Goal: Task Accomplishment & Management: Manage account settings

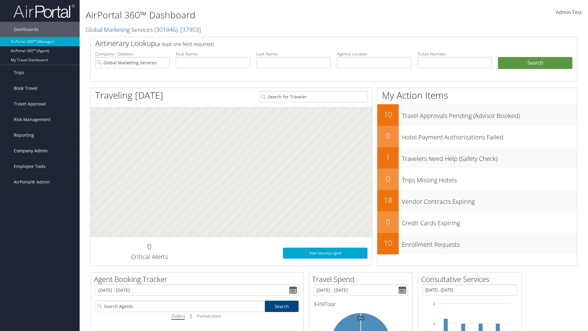
click at [40, 151] on span "Company Admin" at bounding box center [31, 150] width 34 height 15
click at [40, 278] on link "Airtinerary® Settings" at bounding box center [40, 282] width 80 height 9
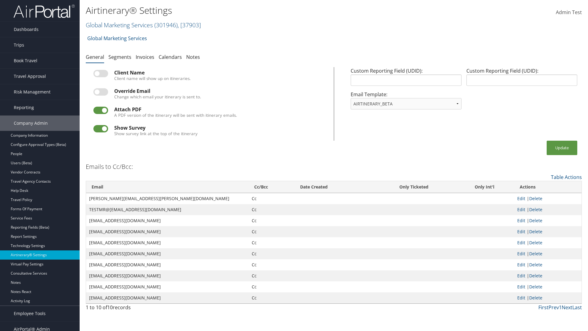
click at [119, 25] on link "Global Marketing Services ( 301946 ) , [ 37903 ]" at bounding box center [143, 25] width 115 height 8
click at [0, 0] on input "search" at bounding box center [0, 0] width 0 height 0
type input "Global Marketing Services"
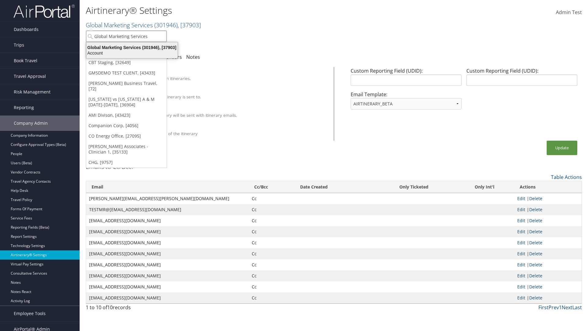
click at [132, 48] on div "Global Marketing Services (301946), [37903]" at bounding box center [132, 48] width 99 height 6
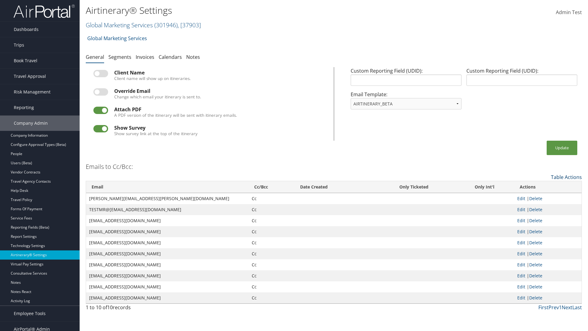
click at [567, 177] on link "Table Actions" at bounding box center [566, 177] width 31 height 7
click at [542, 186] on link "Add New Cc Email" at bounding box center [541, 186] width 81 height 10
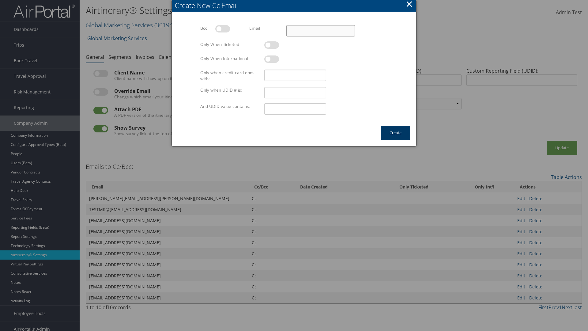
click at [321, 31] on input "Email" at bounding box center [321, 30] width 69 height 11
type input "[EMAIL_ADDRESS][DOMAIN_NAME]"
click at [396, 133] on button "Create" at bounding box center [395, 133] width 29 height 14
